Goal: Information Seeking & Learning: Learn about a topic

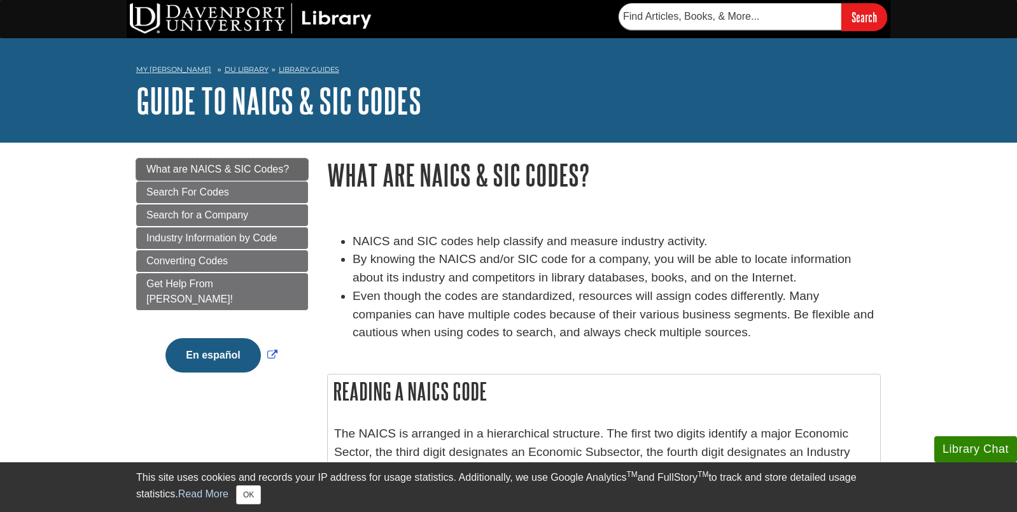
click at [251, 171] on span "What are NAICS & SIC Codes?" at bounding box center [217, 169] width 143 height 11
click at [260, 171] on span "What are NAICS & SIC Codes?" at bounding box center [217, 169] width 143 height 11
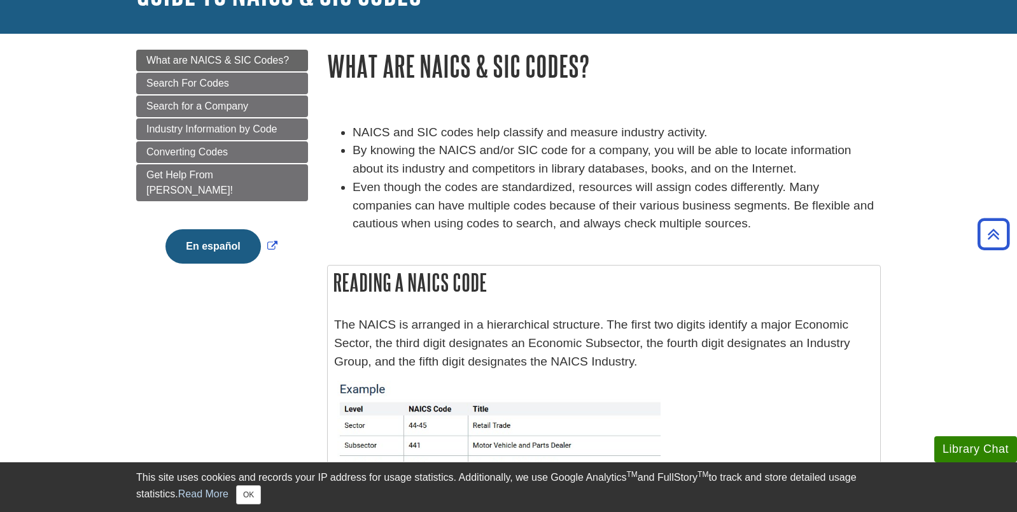
scroll to position [53, 0]
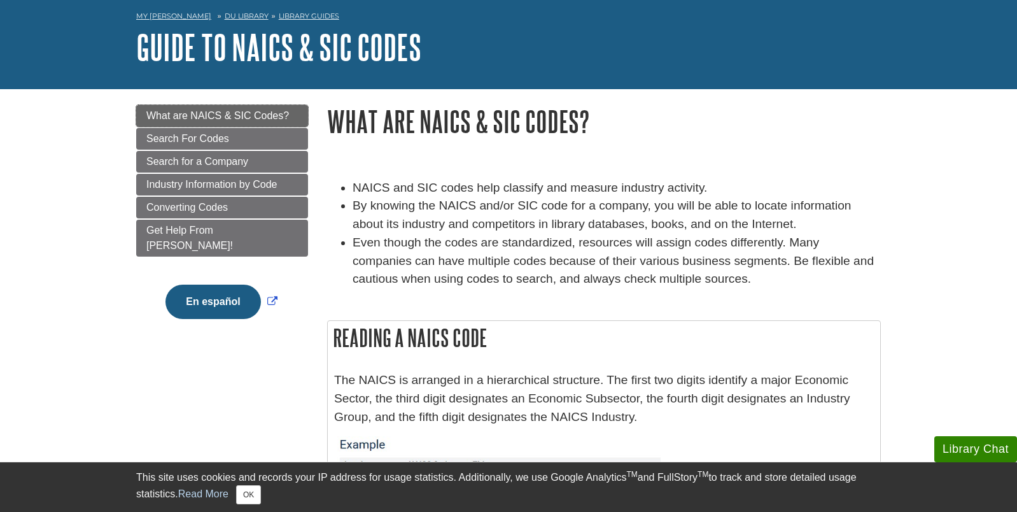
click at [256, 116] on span "What are NAICS & SIC Codes?" at bounding box center [217, 115] width 143 height 11
